Goal: Information Seeking & Learning: Learn about a topic

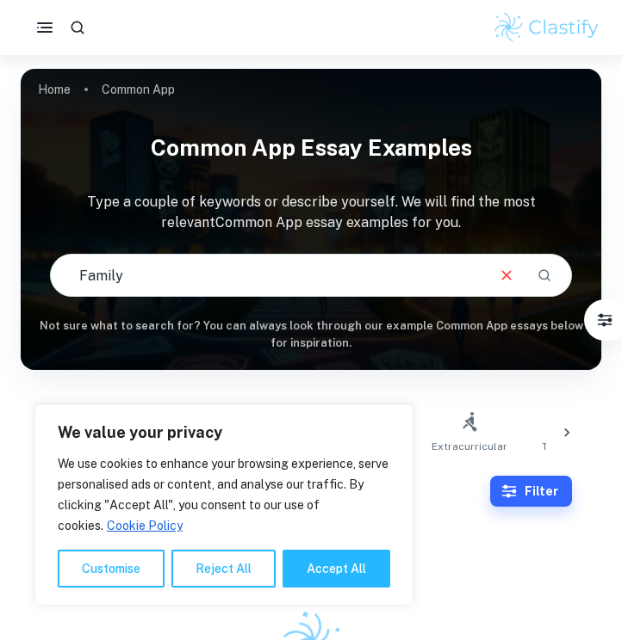
scroll to position [55, 0]
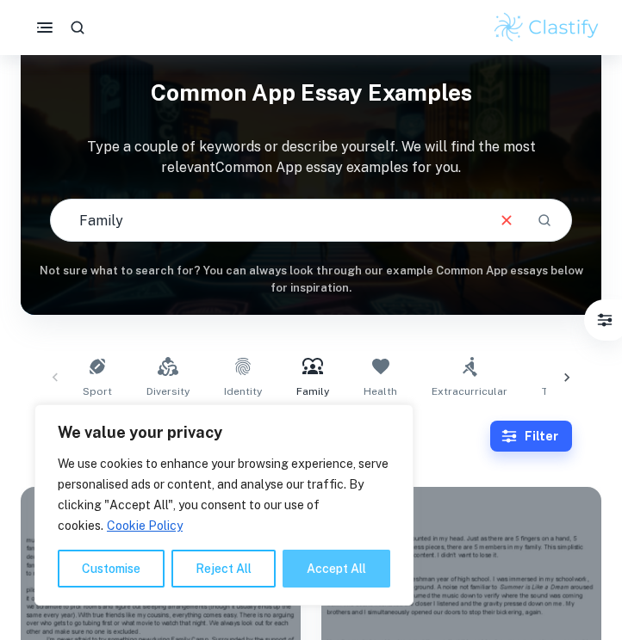
click at [338, 567] on button "Accept All" at bounding box center [336, 569] width 108 height 38
checkbox input "true"
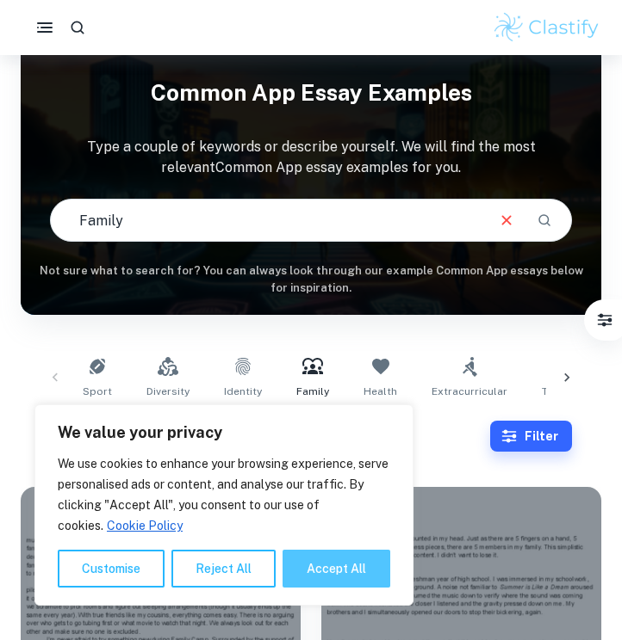
checkbox input "true"
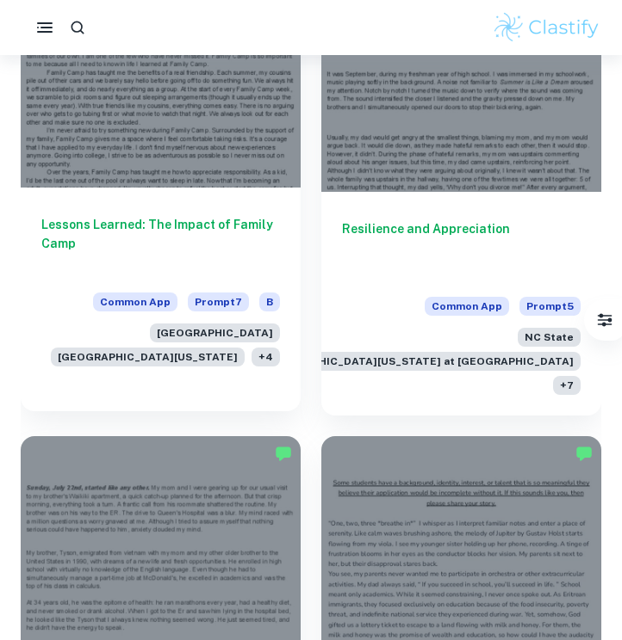
scroll to position [854, 0]
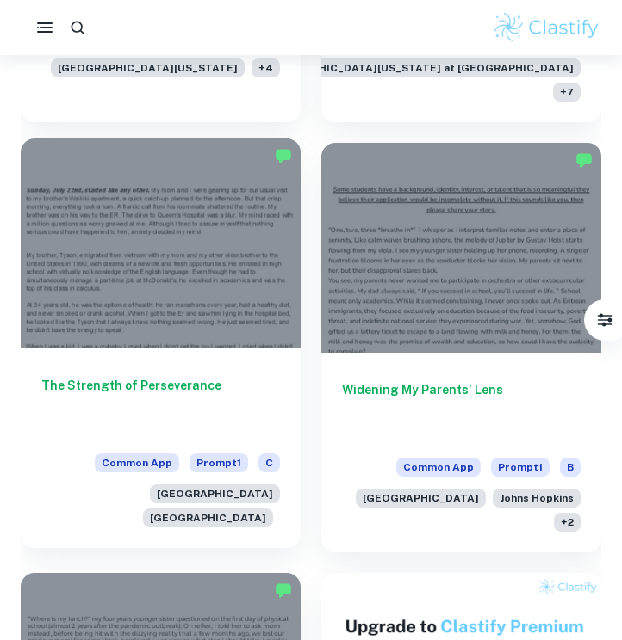
click at [209, 256] on div at bounding box center [161, 244] width 280 height 210
